Goal: Task Accomplishment & Management: Manage account settings

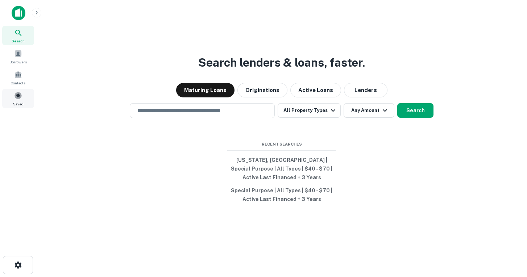
click at [20, 94] on span at bounding box center [18, 96] width 8 height 8
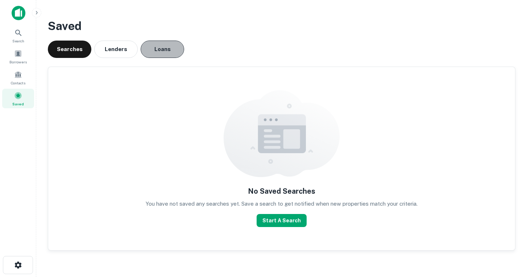
click at [158, 50] on button "Loans" at bounding box center [163, 49] width 44 height 17
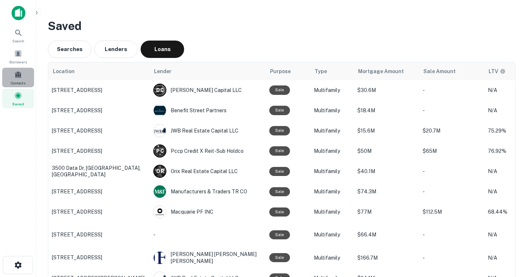
click at [24, 79] on div "Contacts" at bounding box center [18, 78] width 32 height 20
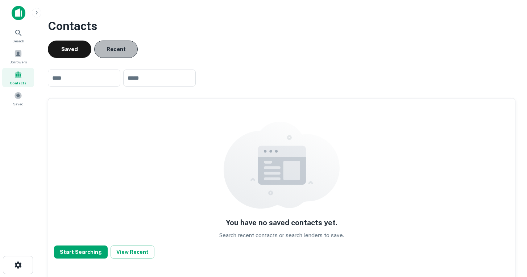
click at [119, 55] on button "Recent" at bounding box center [116, 49] width 44 height 17
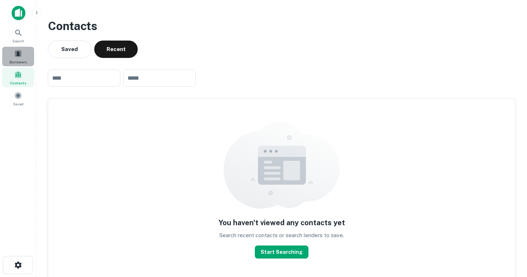
click at [23, 56] on div "Borrowers" at bounding box center [18, 57] width 32 height 20
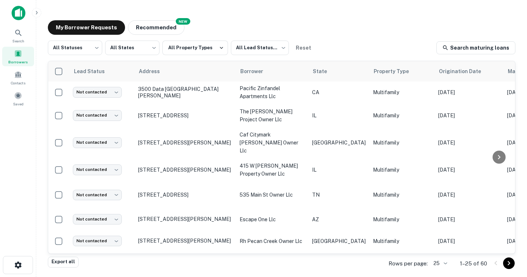
scroll to position [409, 0]
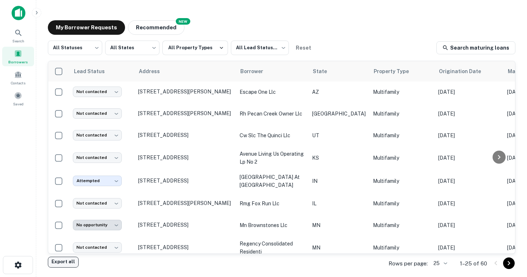
click at [54, 261] on button "Export all" at bounding box center [63, 262] width 31 height 11
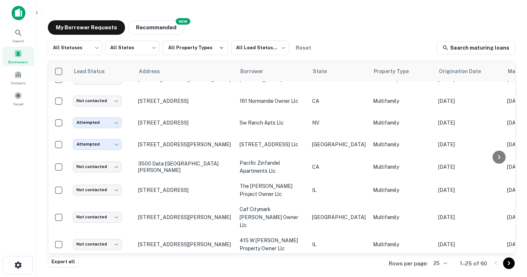
scroll to position [0, 0]
